Goal: Navigation & Orientation: Find specific page/section

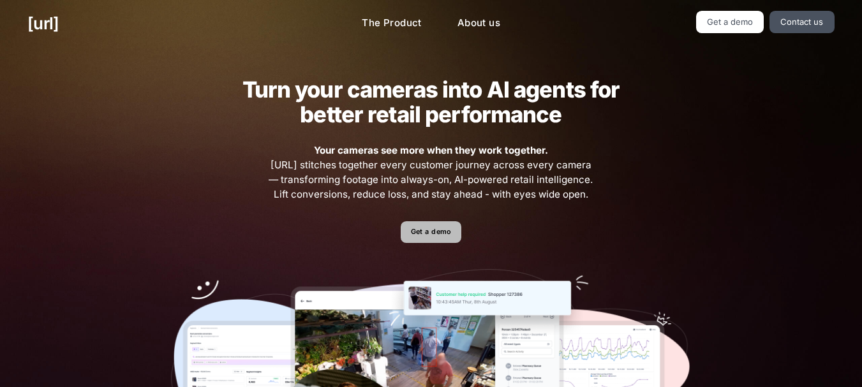
click at [434, 233] on link "Get a demo" at bounding box center [431, 232] width 61 height 22
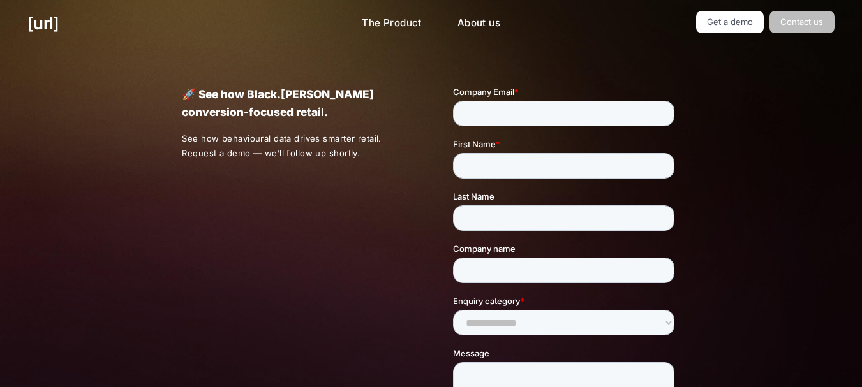
click at [823, 11] on link "Contact us" at bounding box center [801, 22] width 65 height 22
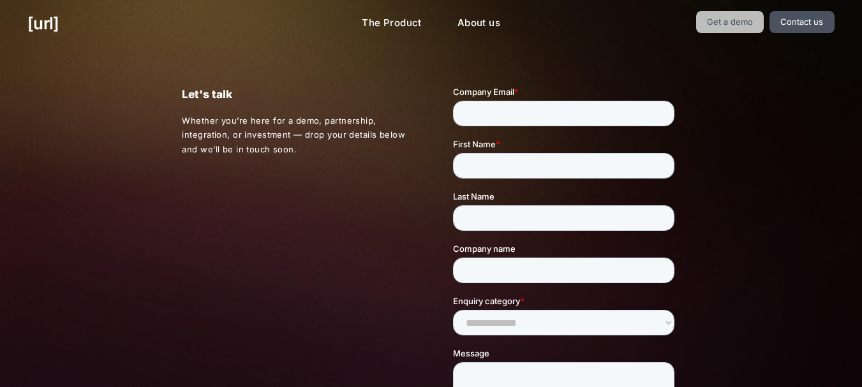
click at [716, 25] on link "Get a demo" at bounding box center [730, 22] width 68 height 22
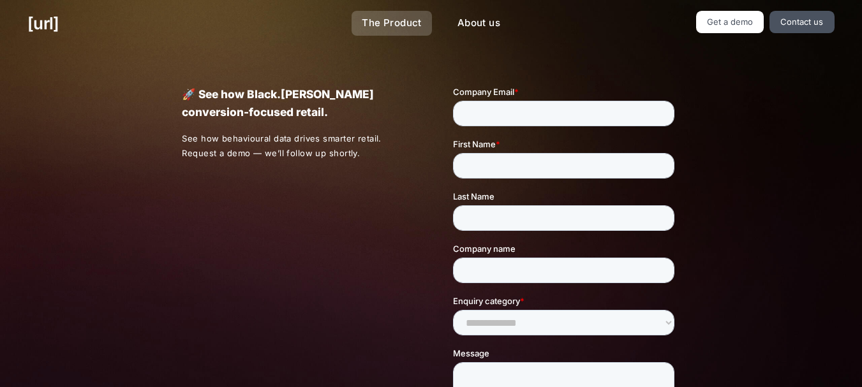
click at [384, 18] on link "The Product" at bounding box center [391, 23] width 80 height 25
